Goal: Information Seeking & Learning: Learn about a topic

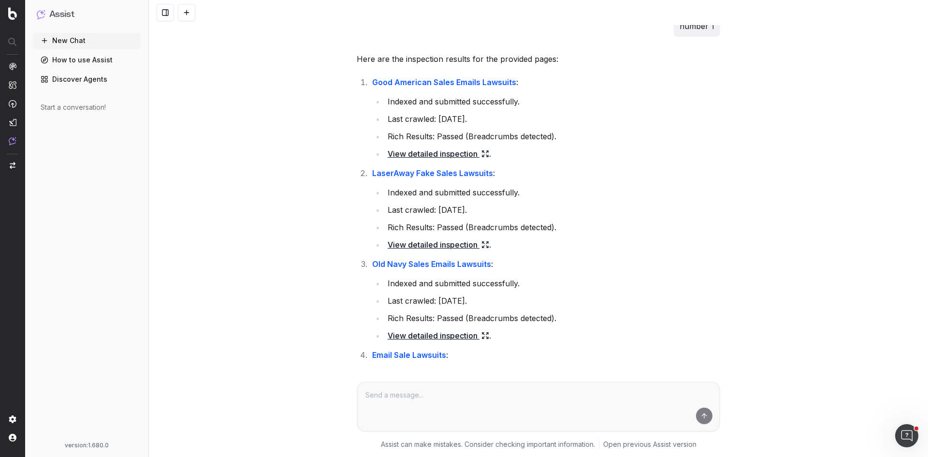
scroll to position [1063, 0]
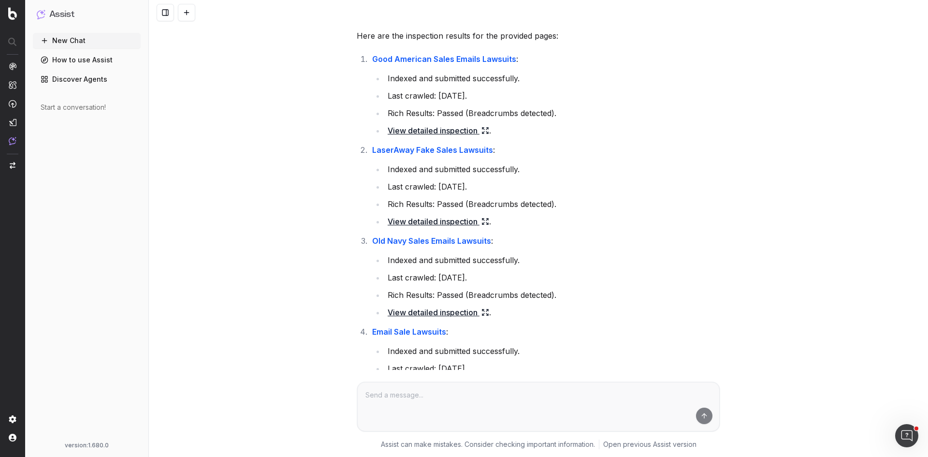
click at [461, 137] on link "View detailed inspection" at bounding box center [438, 131] width 101 height 14
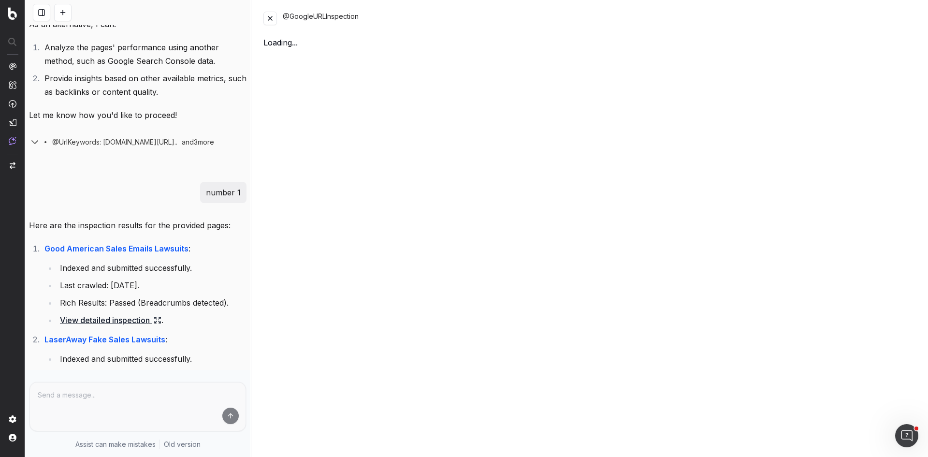
scroll to position [1293, 0]
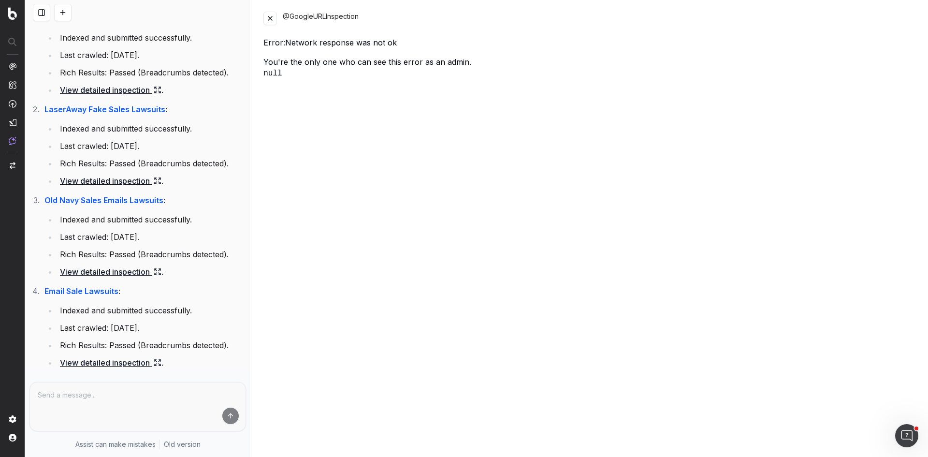
click at [271, 18] on button at bounding box center [270, 19] width 14 height 14
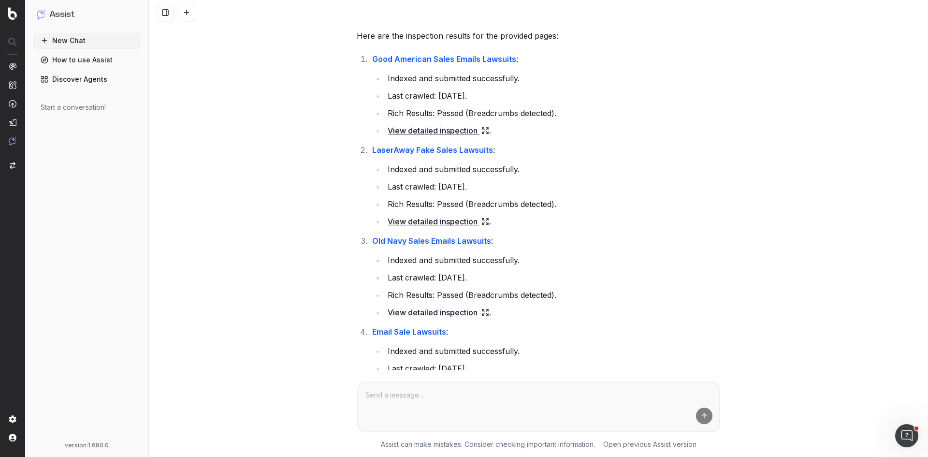
click at [423, 319] on link "View detailed inspection" at bounding box center [438, 312] width 101 height 14
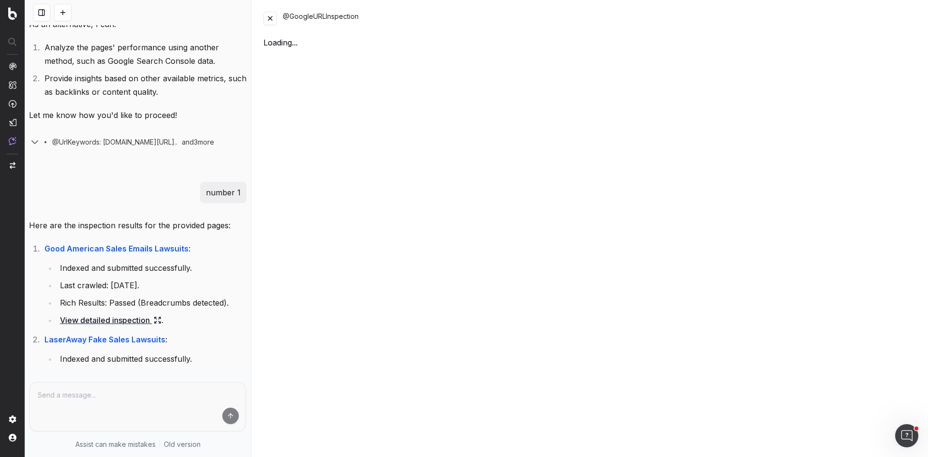
scroll to position [1293, 0]
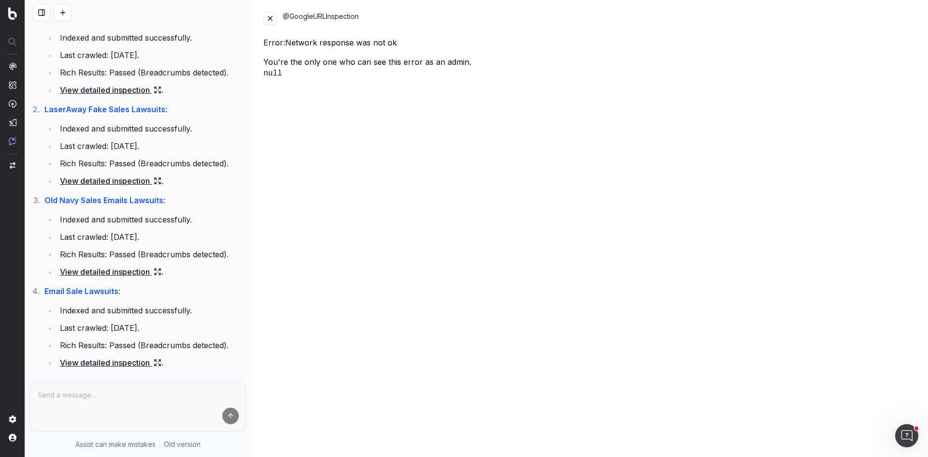
click at [267, 14] on button at bounding box center [270, 19] width 14 height 14
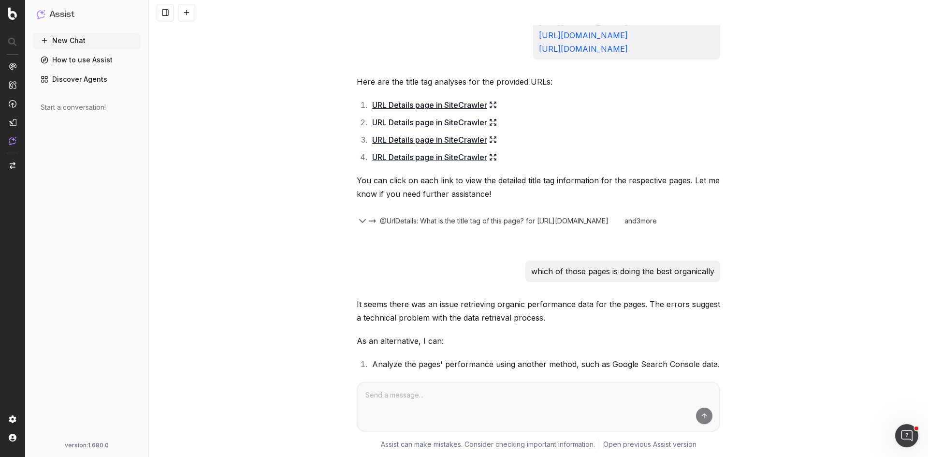
scroll to position [580, 0]
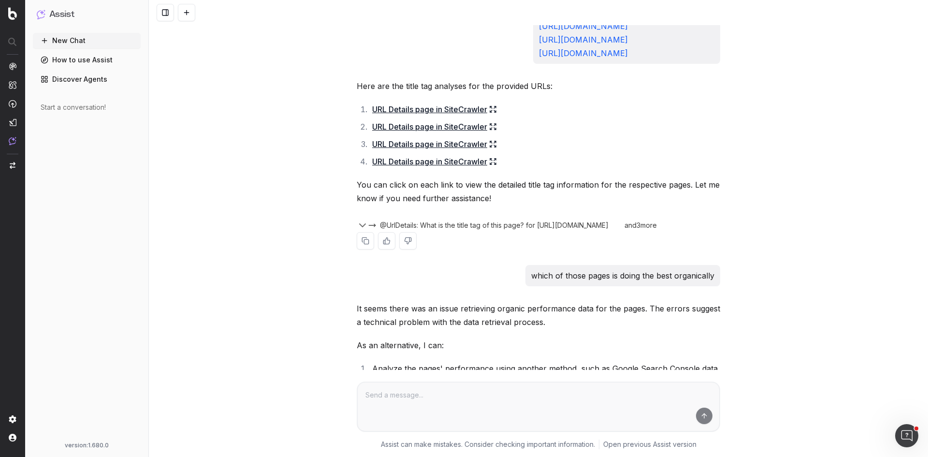
click at [490, 113] on icon at bounding box center [493, 109] width 8 height 8
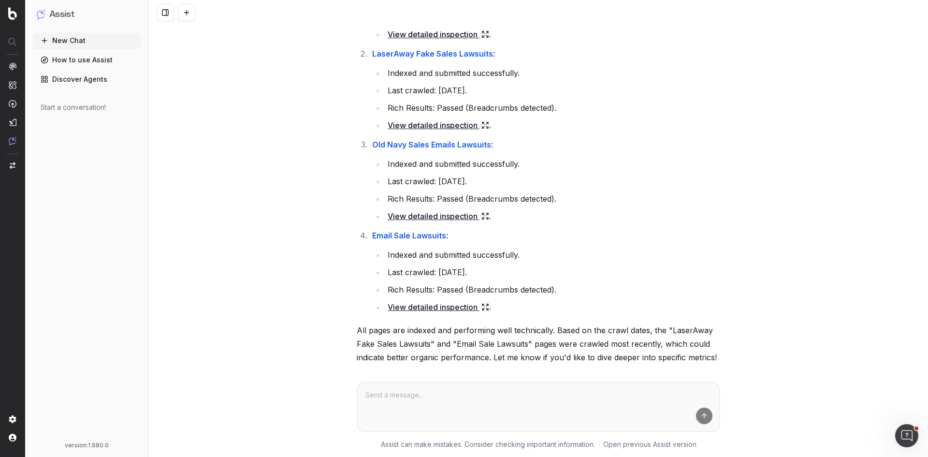
scroll to position [1160, 0]
click at [433, 313] on link "View detailed inspection" at bounding box center [438, 307] width 101 height 14
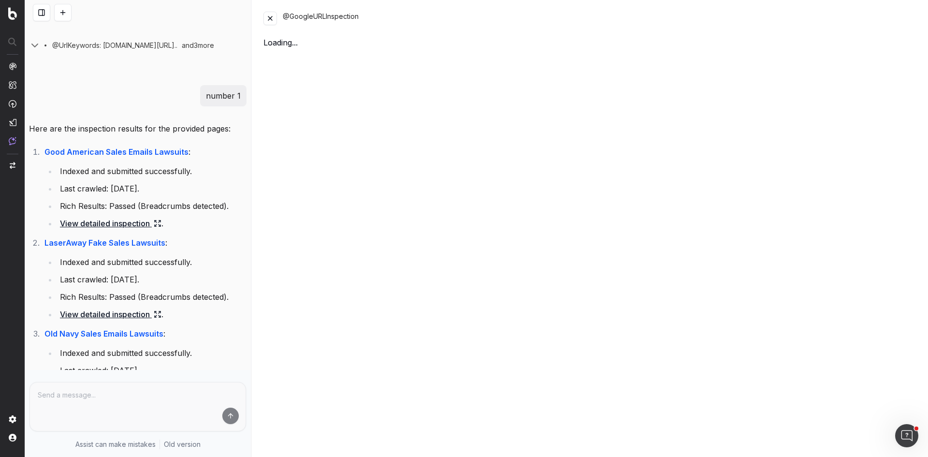
scroll to position [1390, 0]
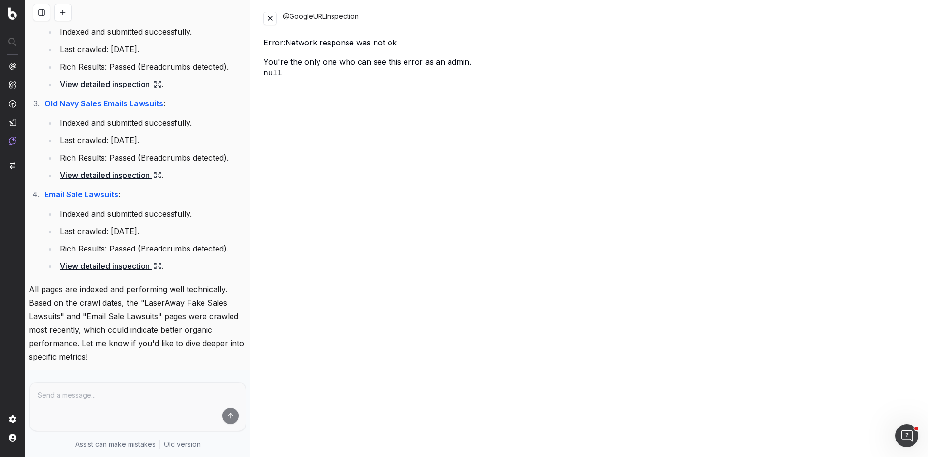
click at [268, 17] on button at bounding box center [270, 19] width 14 height 14
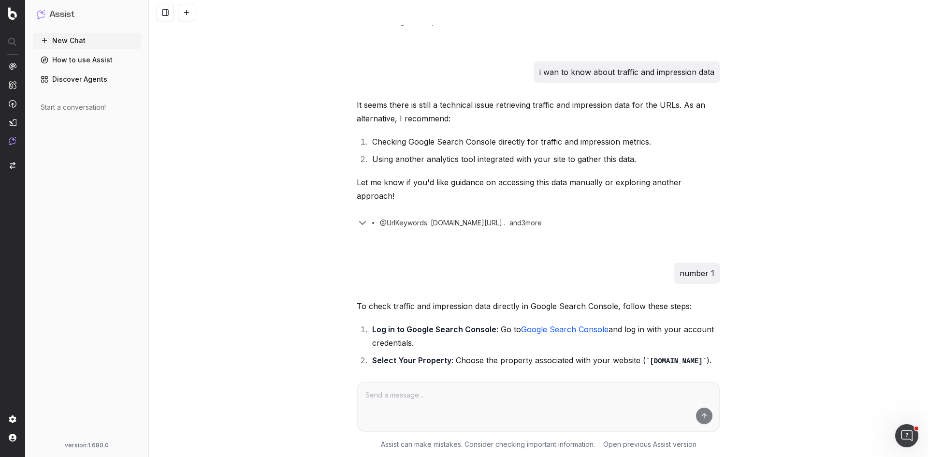
scroll to position [1514, 0]
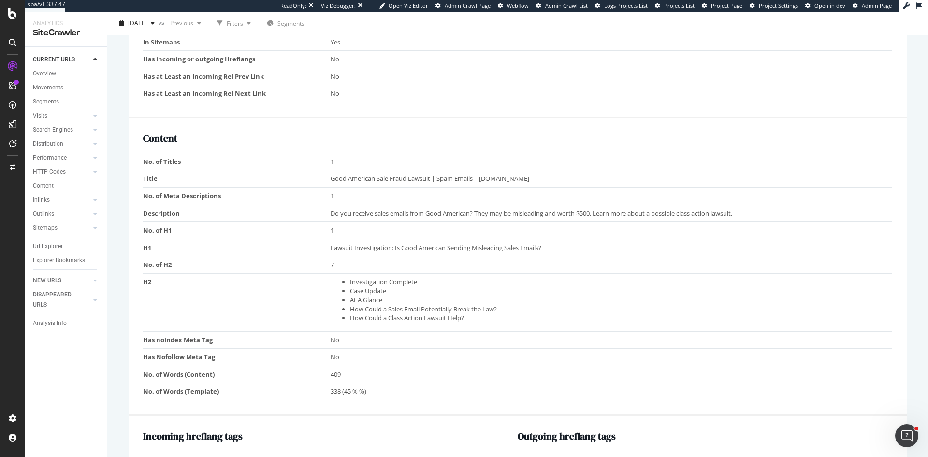
scroll to position [580, 0]
